Goal: Information Seeking & Learning: Learn about a topic

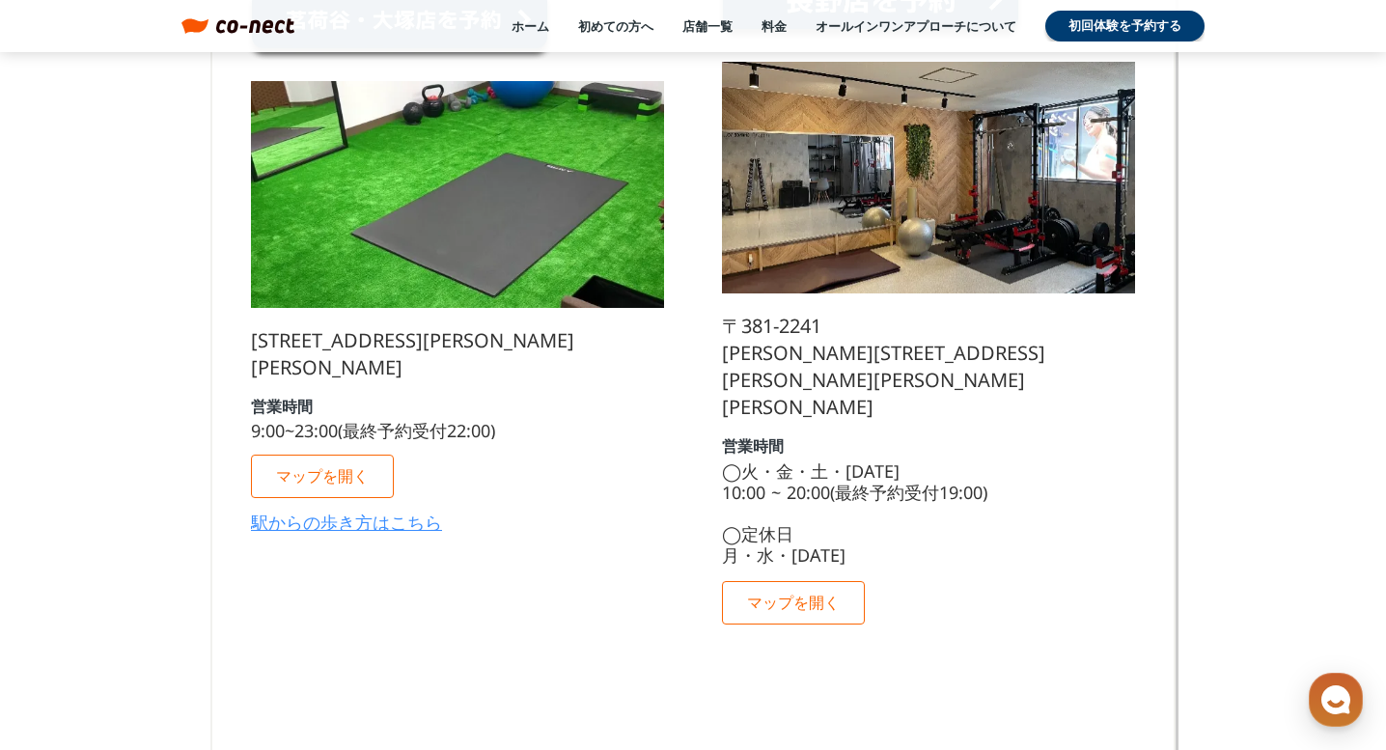
scroll to position [9215, 0]
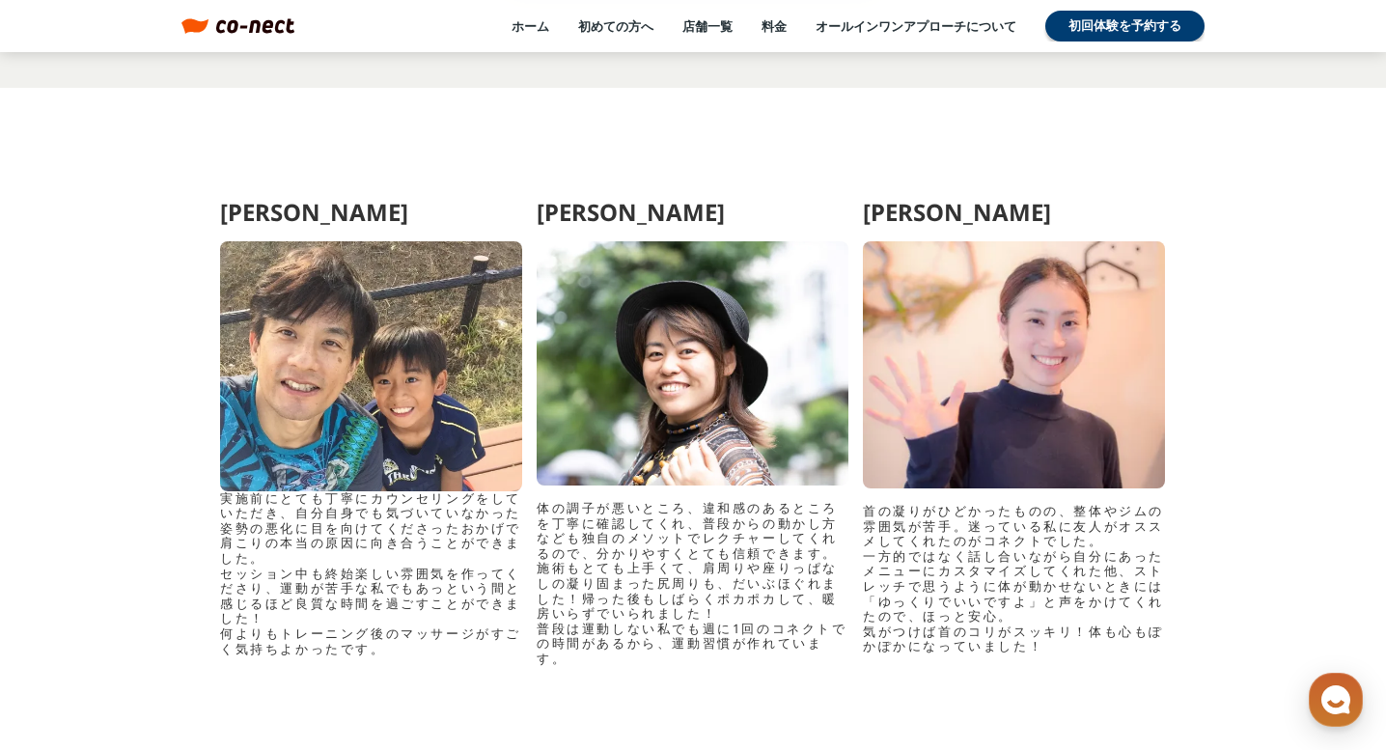
click at [565, 344] on div at bounding box center [693, 363] width 312 height 244
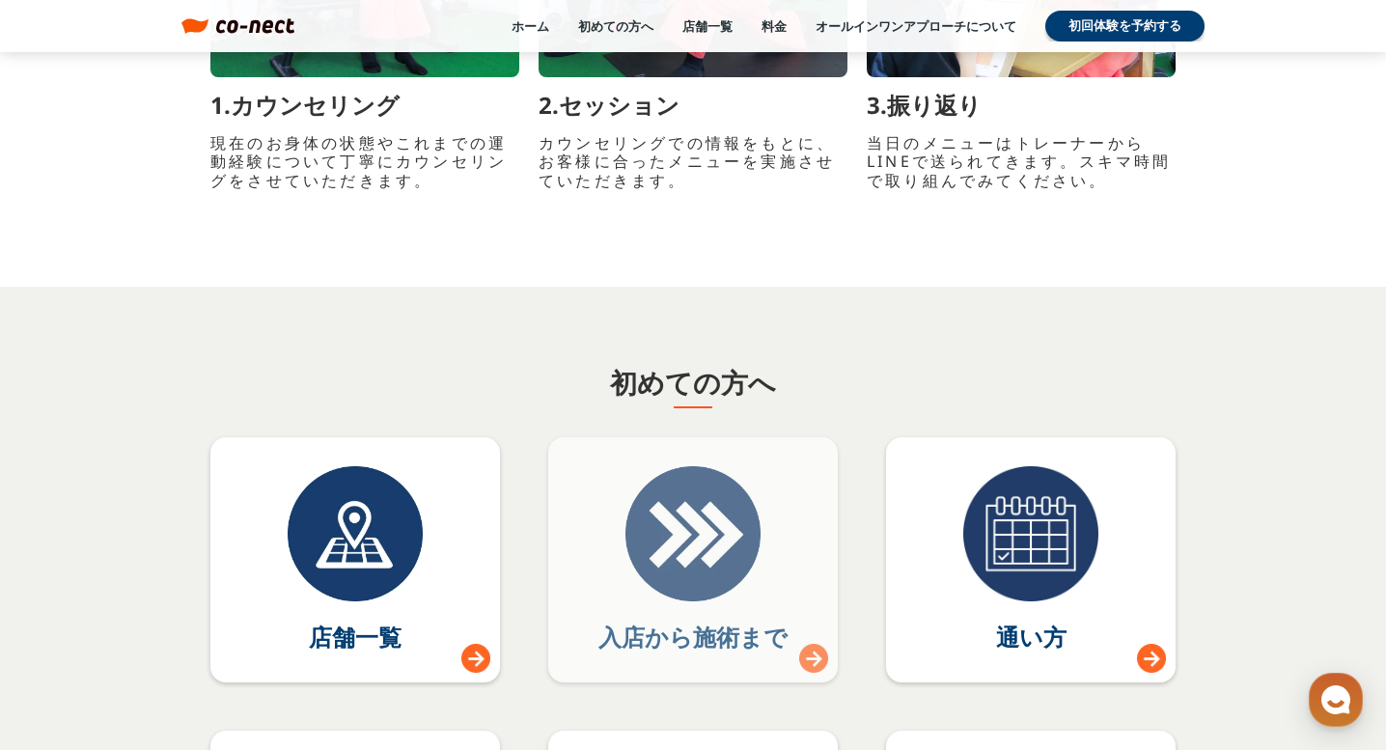
scroll to position [8541, 0]
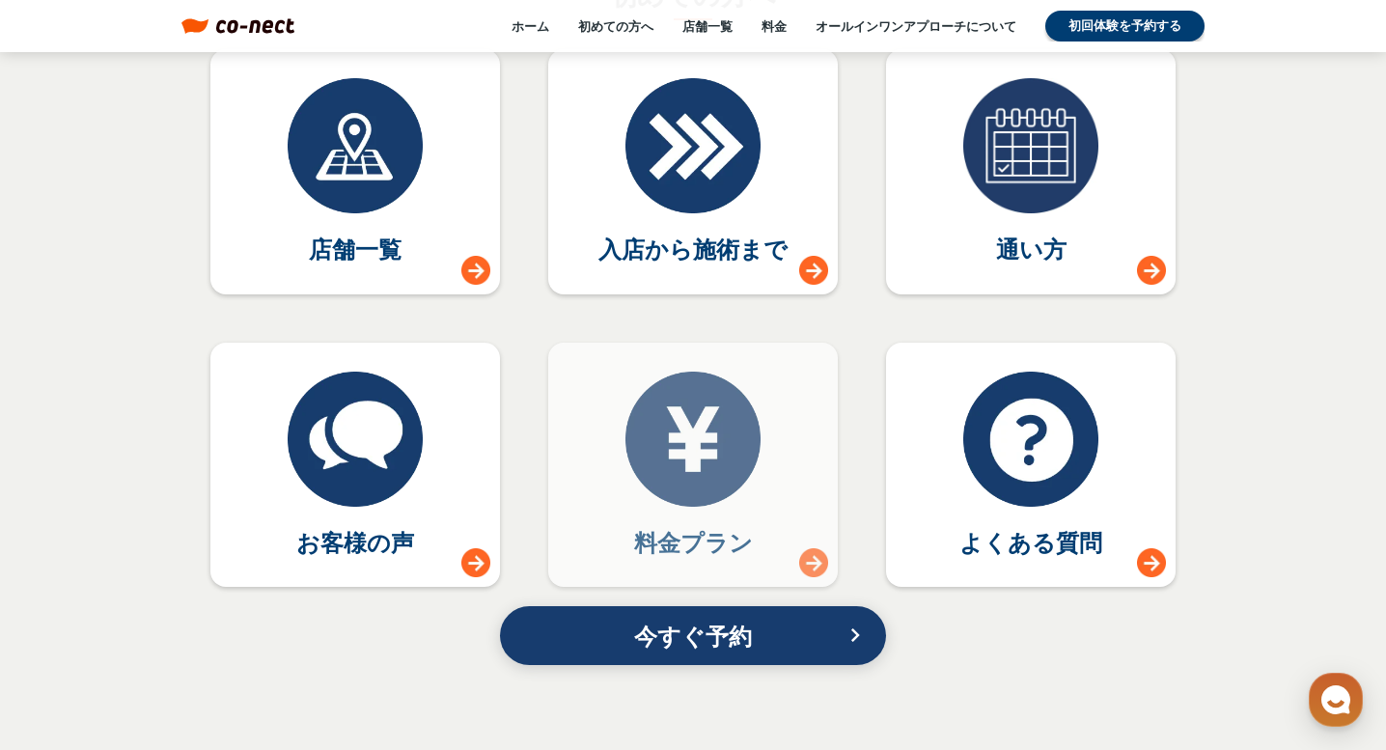
click at [590, 482] on link "料金プラン" at bounding box center [692, 465] width 289 height 245
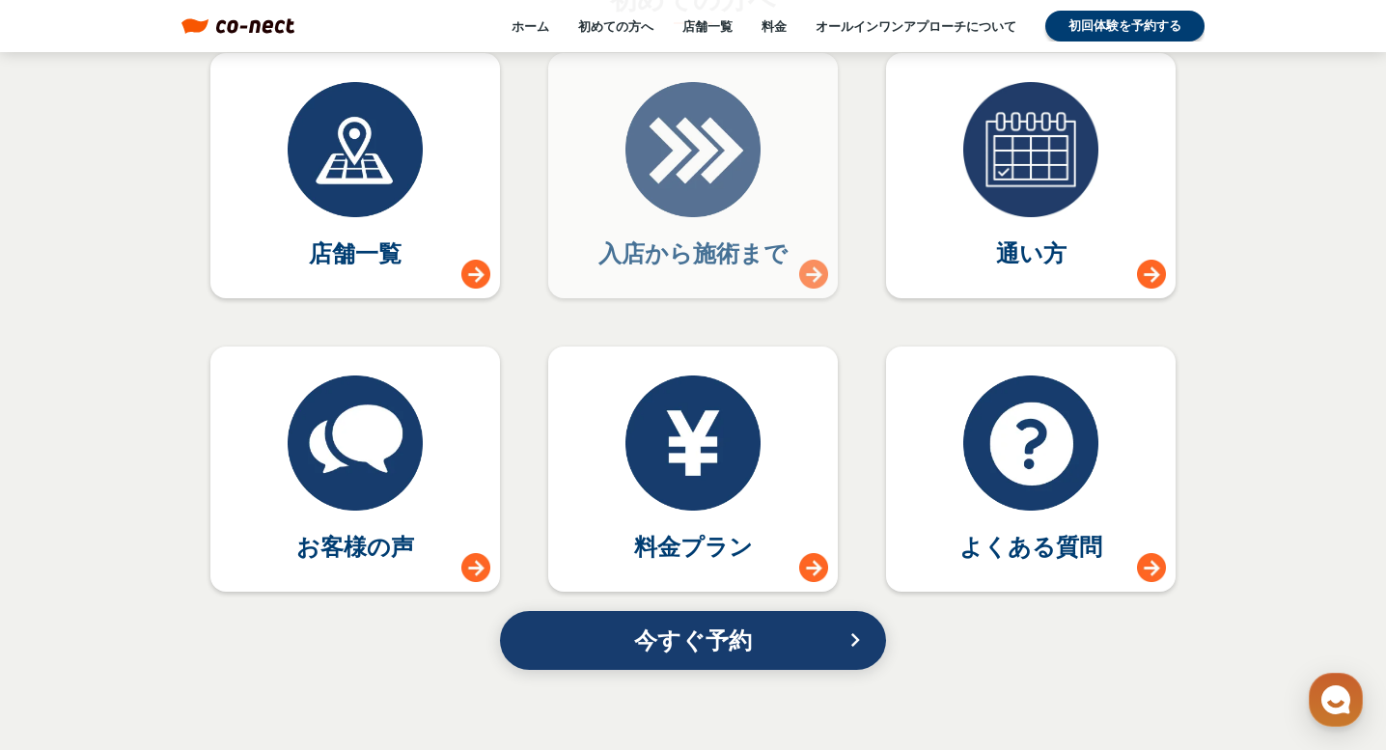
click at [613, 216] on link "入店から施術まで" at bounding box center [692, 175] width 289 height 245
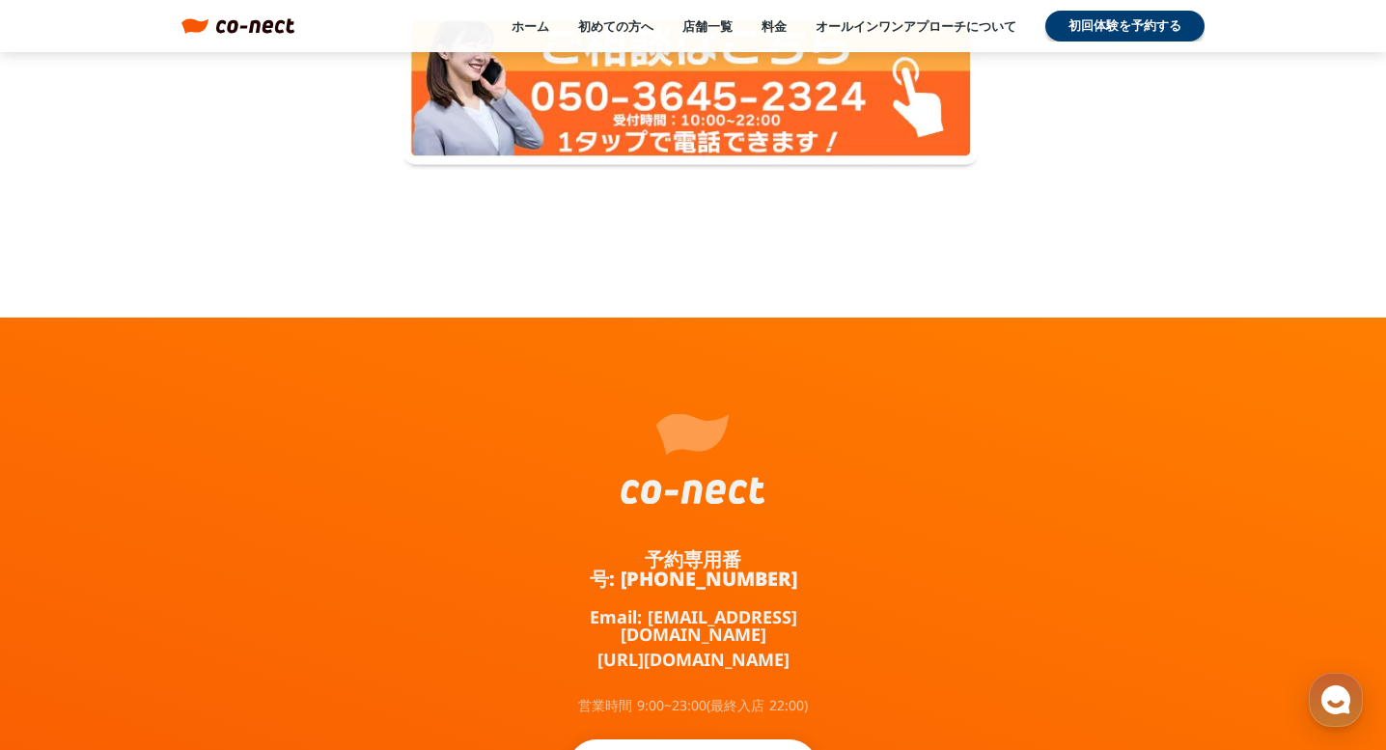
scroll to position [3153, 0]
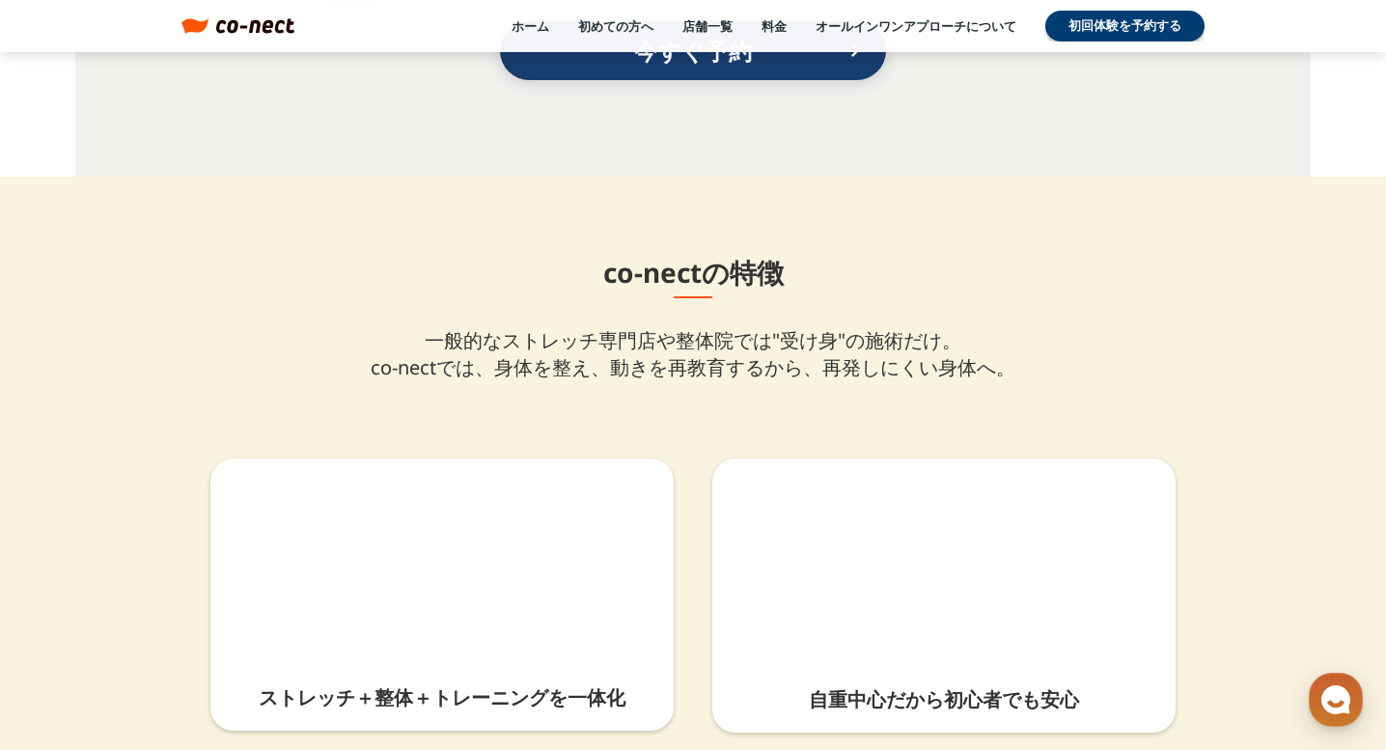
scroll to position [7716, 0]
